Goal: Task Accomplishment & Management: Manage account settings

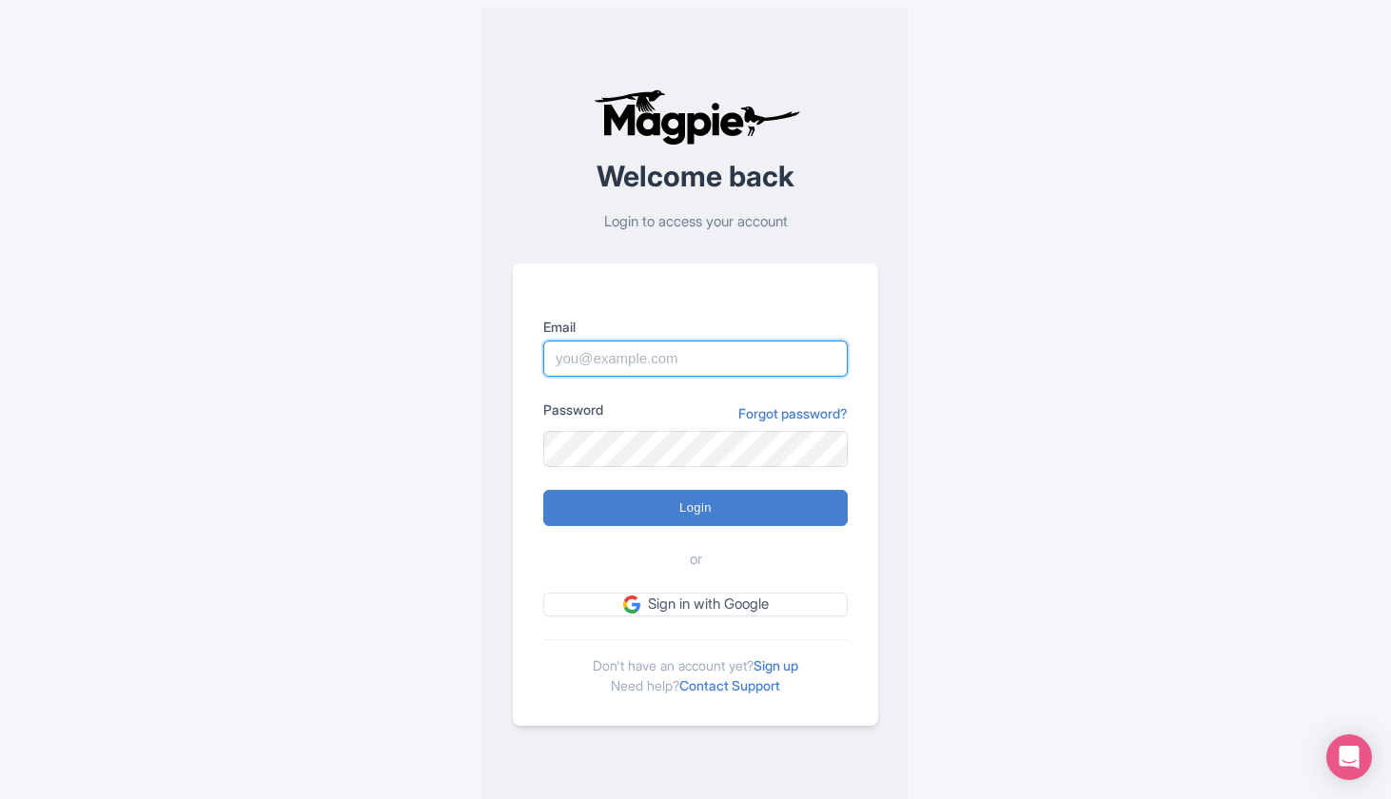
type input "hassan@seesight-tours.com"
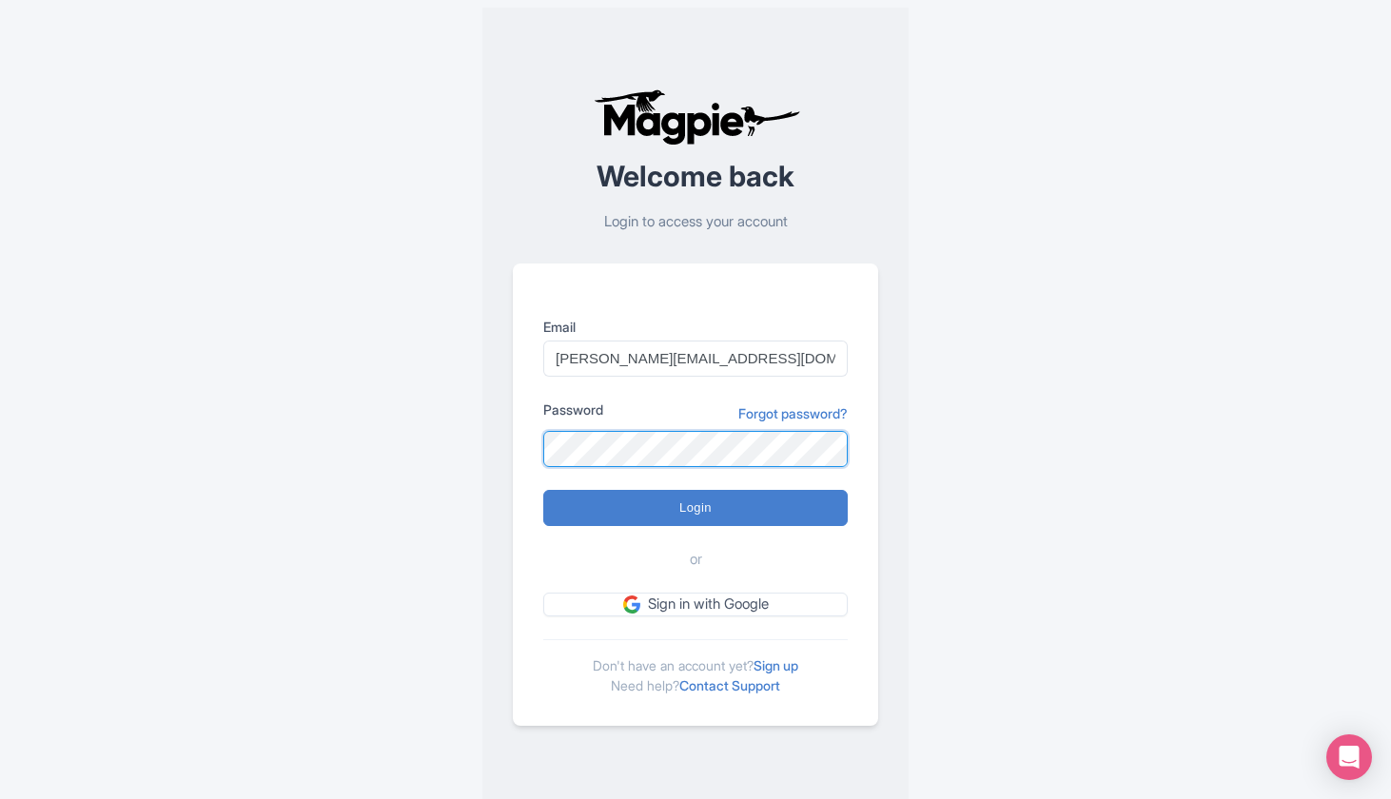
click at [696, 507] on input "Login" at bounding box center [695, 508] width 305 height 36
type input "Logging in..."
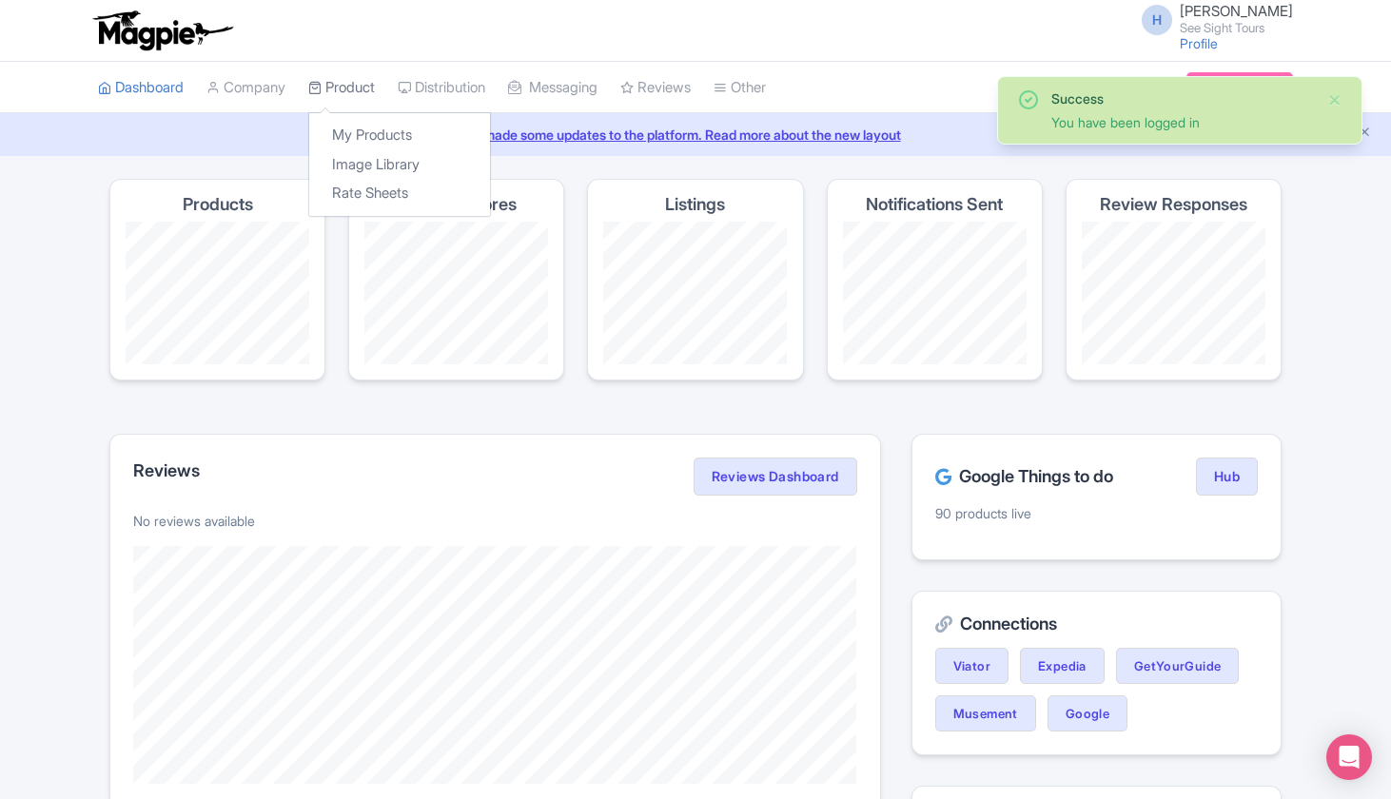
click at [359, 101] on link "Product" at bounding box center [341, 88] width 67 height 52
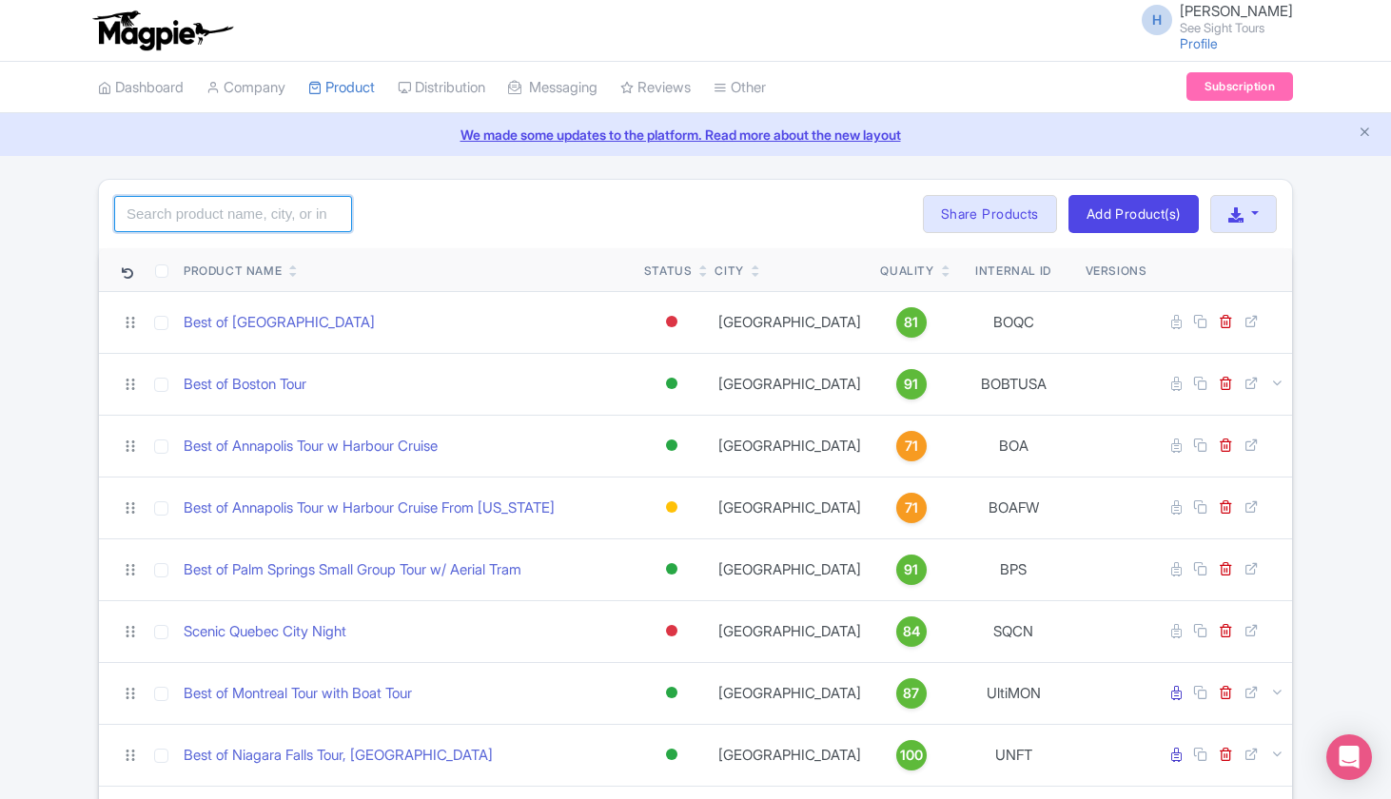
click at [262, 207] on input "search" at bounding box center [233, 214] width 238 height 36
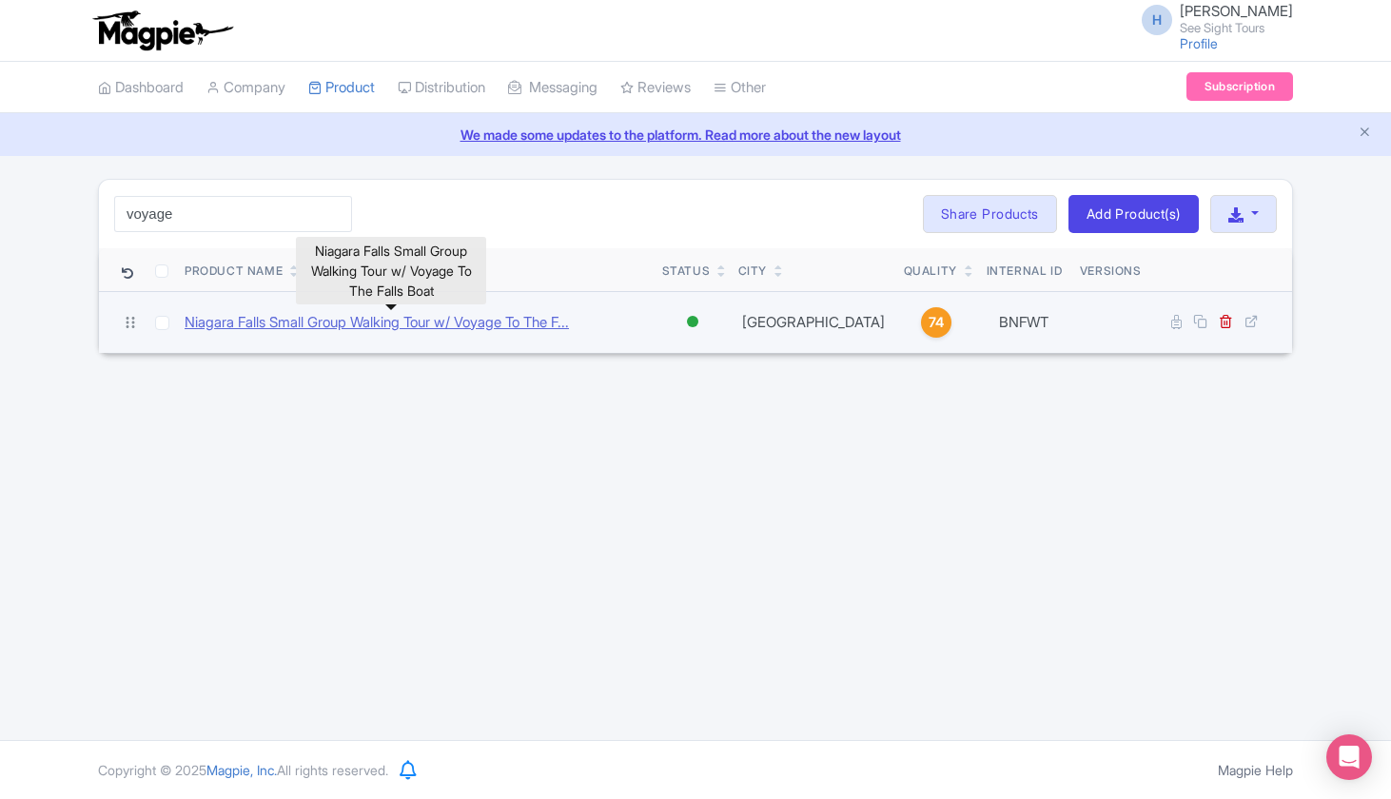
click at [506, 319] on link "Niagara Falls Small Group Walking Tour w/ Voyage To The F..." at bounding box center [377, 323] width 384 height 22
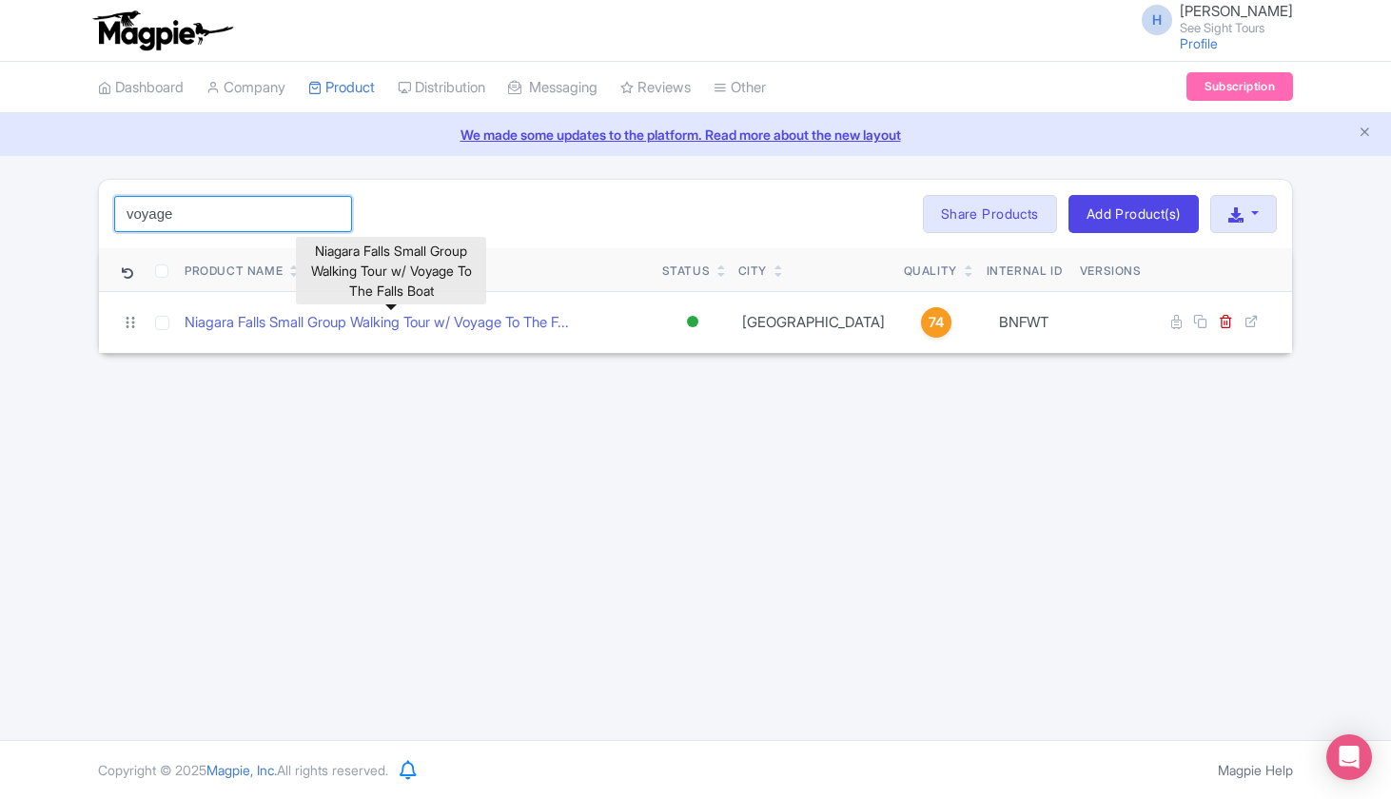
click at [264, 221] on input "voyage" at bounding box center [233, 214] width 238 height 36
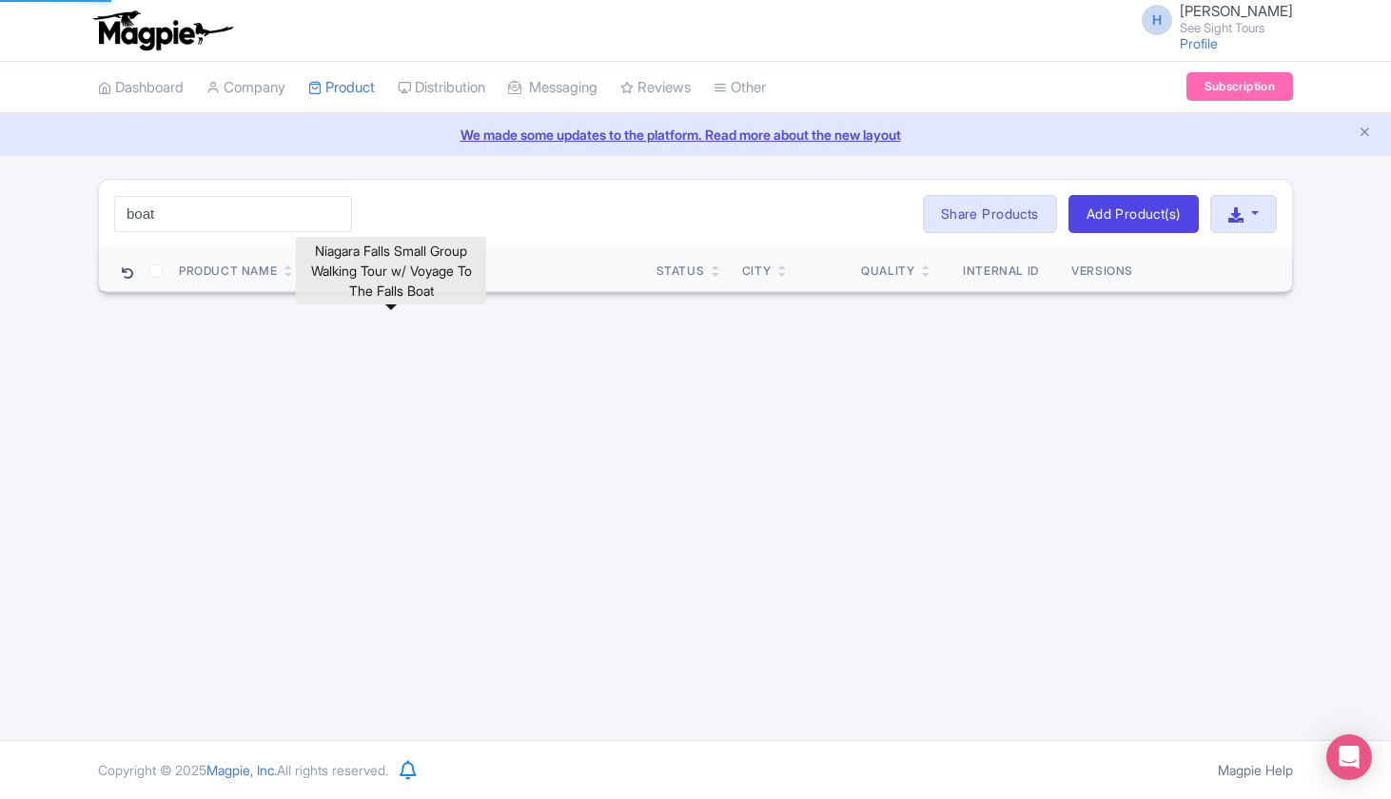
click at [415, 194] on div "boat Search Bulk Actions Delete Add to Collection Share Products Add to Collect…" at bounding box center [695, 214] width 1193 height 69
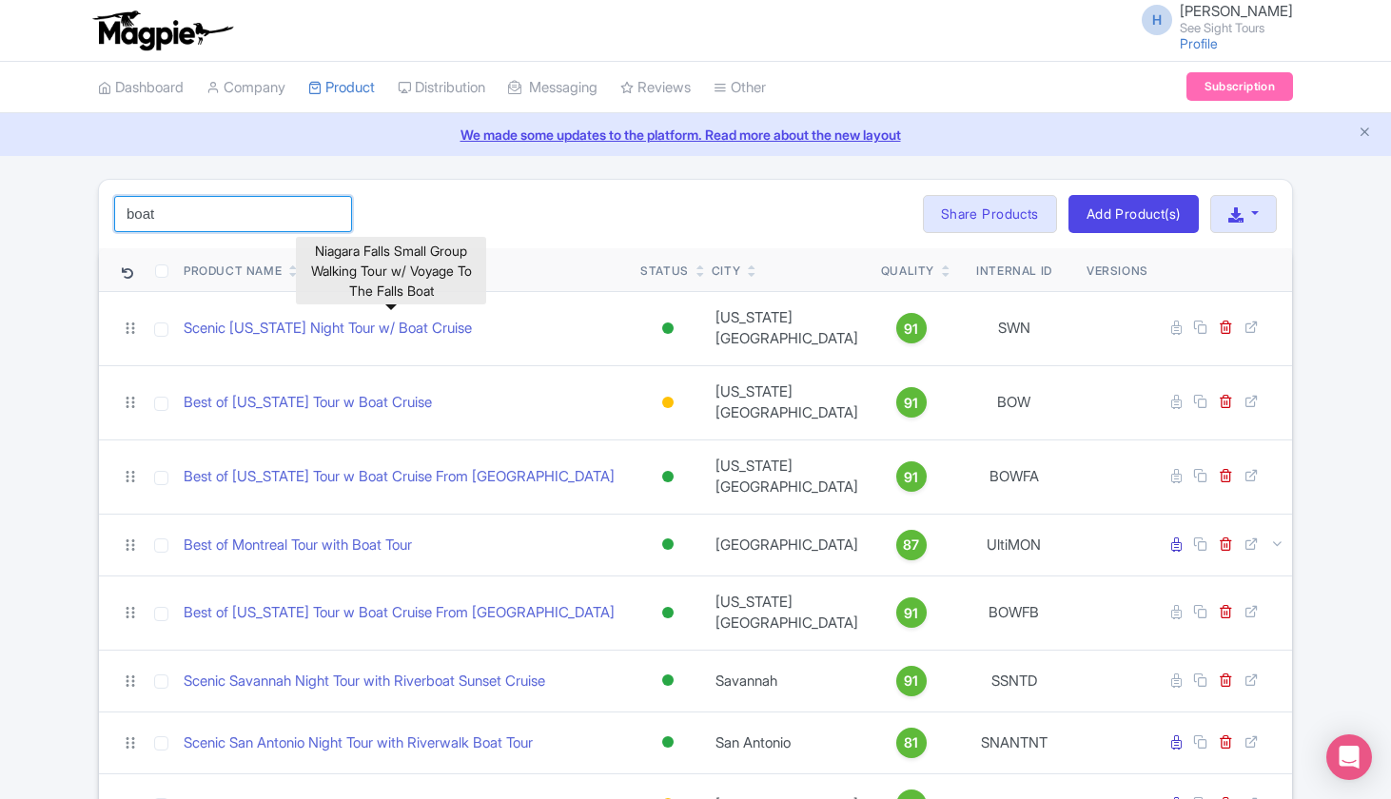
click at [286, 224] on input "boat" at bounding box center [233, 214] width 238 height 36
type input "Niagara"
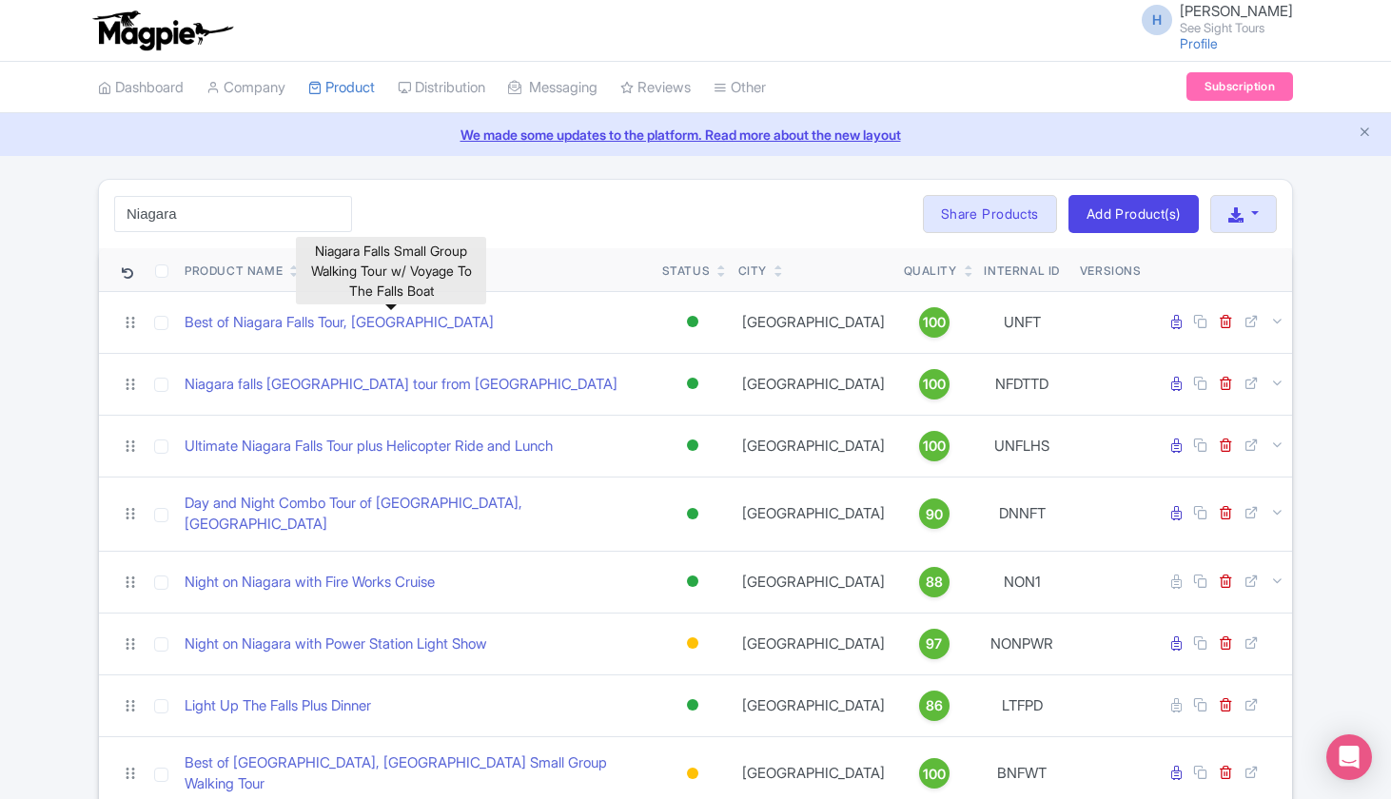
click at [493, 208] on div "Niagara Search Bulk Actions Delete Add to Collection Share Products Add to Coll…" at bounding box center [695, 214] width 1193 height 69
click at [415, 278] on div "Niagara Falls Small Group Walking Tour w/ Voyage To The Falls Boat" at bounding box center [391, 271] width 190 height 68
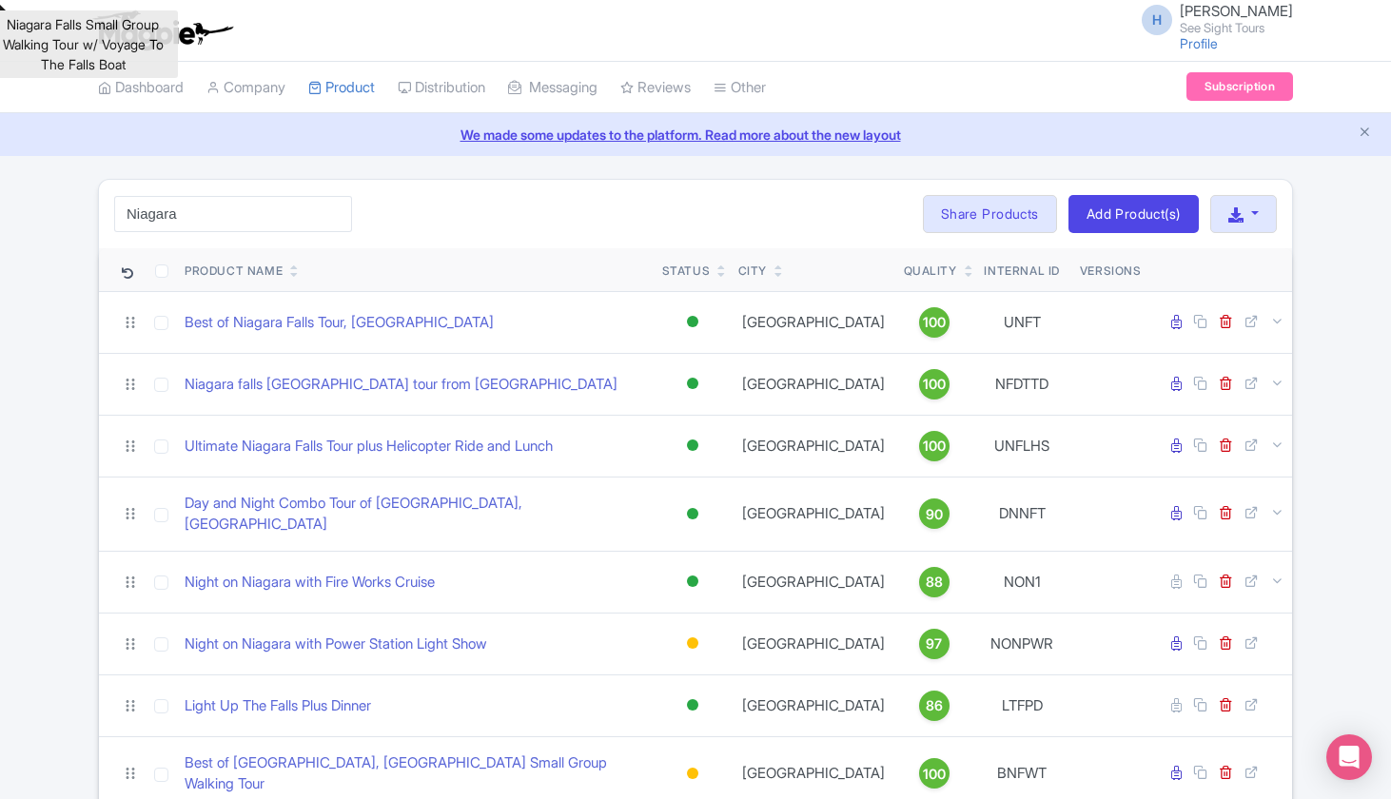
click at [691, 268] on div "Status" at bounding box center [686, 271] width 49 height 17
click at [716, 271] on div "Status" at bounding box center [692, 271] width 61 height 17
click at [721, 270] on icon at bounding box center [722, 274] width 9 height 11
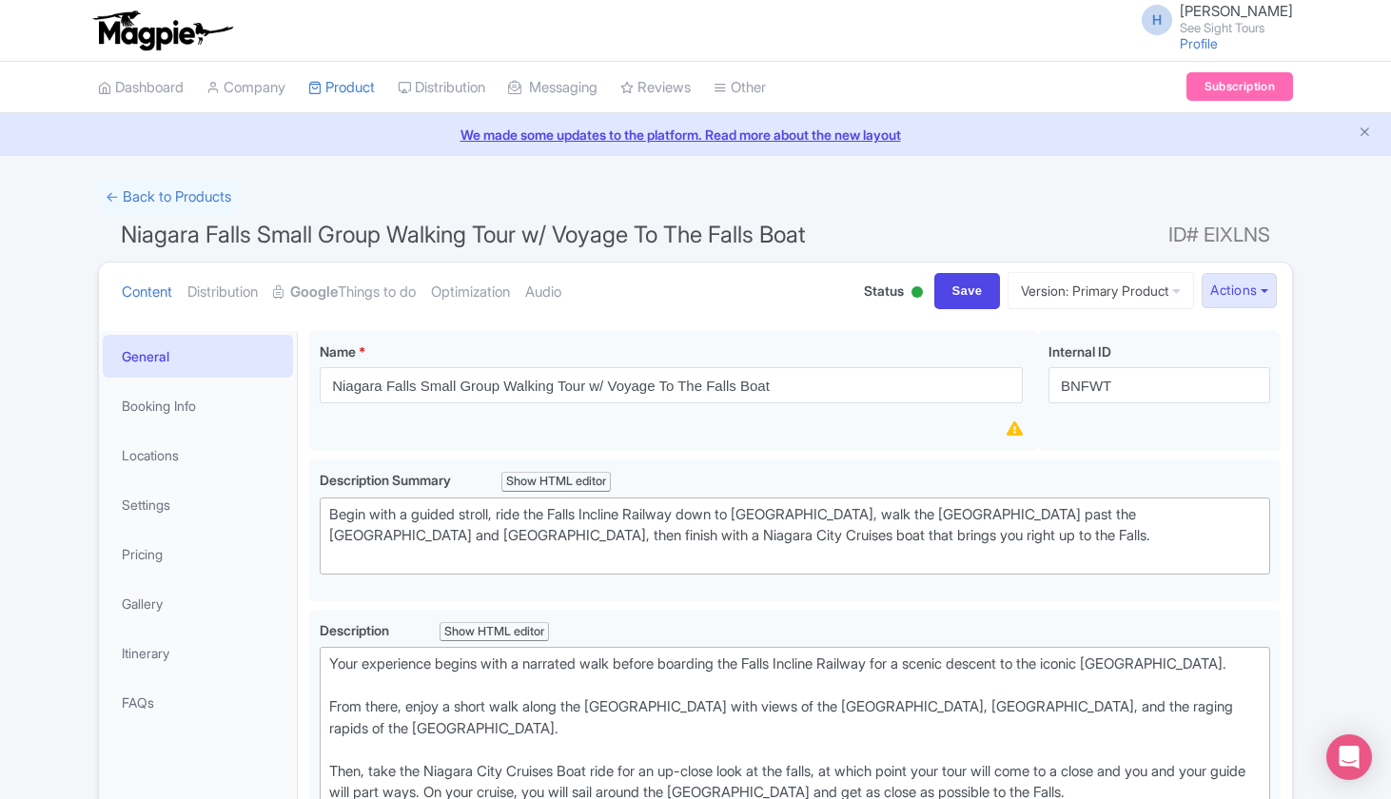
scroll to position [378, 0]
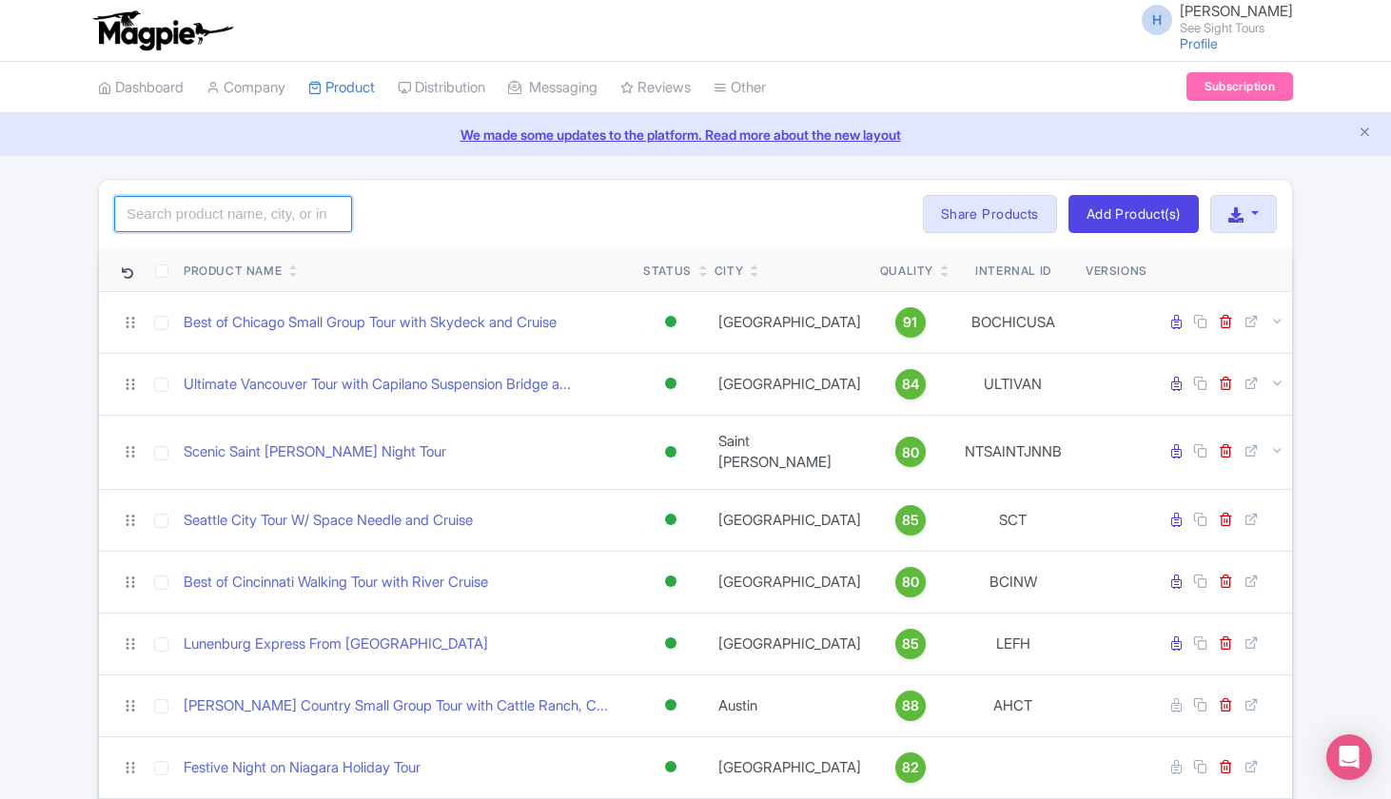
click at [290, 216] on input "search" at bounding box center [233, 214] width 238 height 36
